Goal: Ask a question

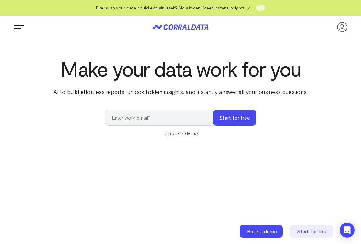
click at [20, 27] on span "Trigger Menu" at bounding box center [19, 27] width 13 height 1
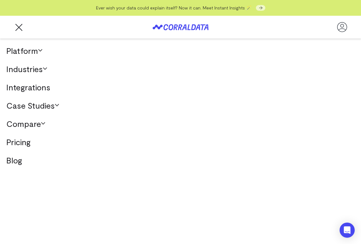
click at [27, 110] on link "Case Studies" at bounding box center [180, 105] width 361 height 18
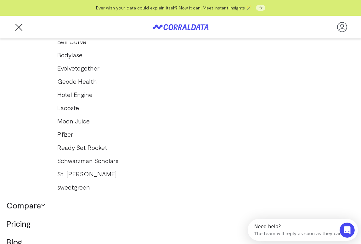
scroll to position [112, 0]
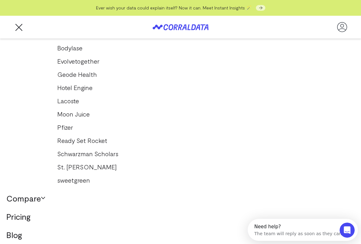
click at [20, 28] on button "Trigger Menu" at bounding box center [19, 27] width 13 height 13
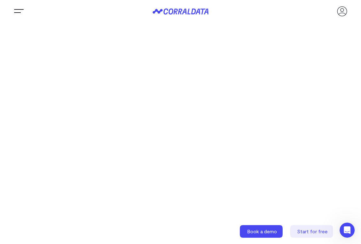
scroll to position [116, 0]
click at [341, 230] on icon "Open Intercom Messenger" at bounding box center [346, 229] width 10 height 10
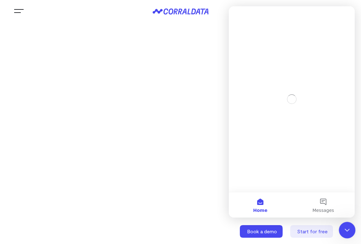
scroll to position [0, 0]
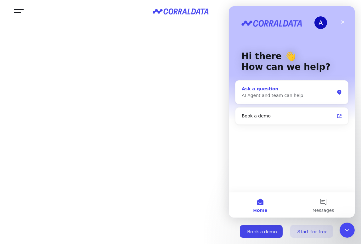
click at [288, 94] on div "AI Agent and team can help" at bounding box center [288, 95] width 92 height 7
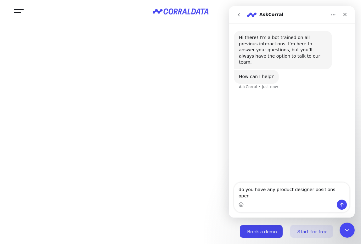
type textarea "do you have any product designer positions open?"
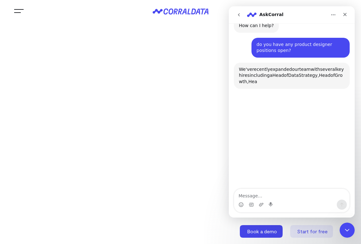
scroll to position [61, 0]
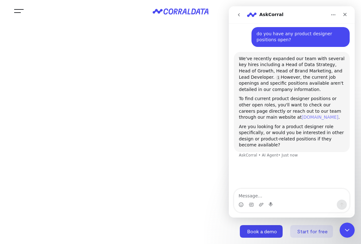
click at [301, 115] on link "corraldata.com" at bounding box center [319, 117] width 37 height 5
